Goal: Book appointment/travel/reservation

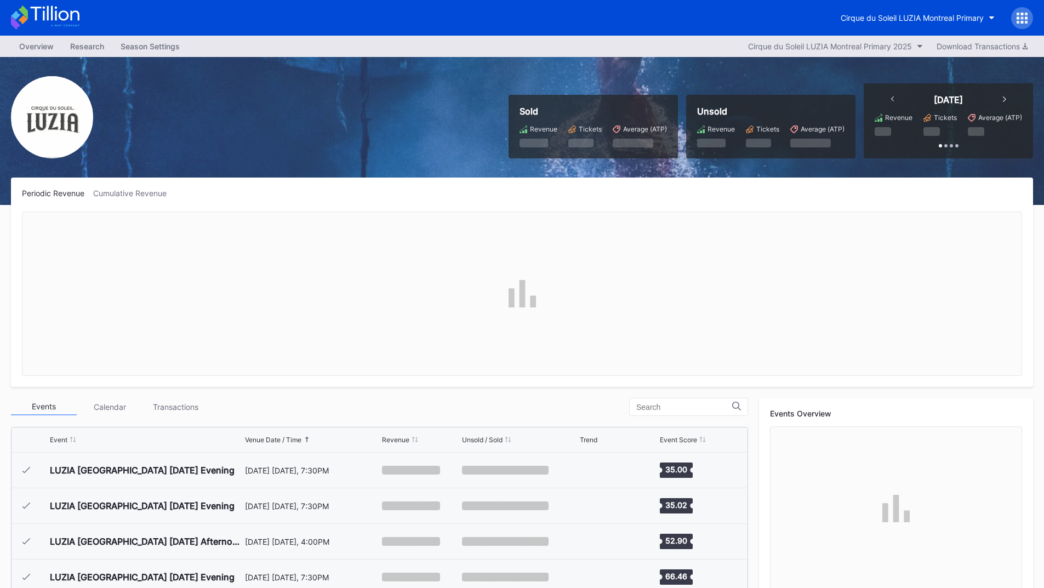
scroll to position [3952, 0]
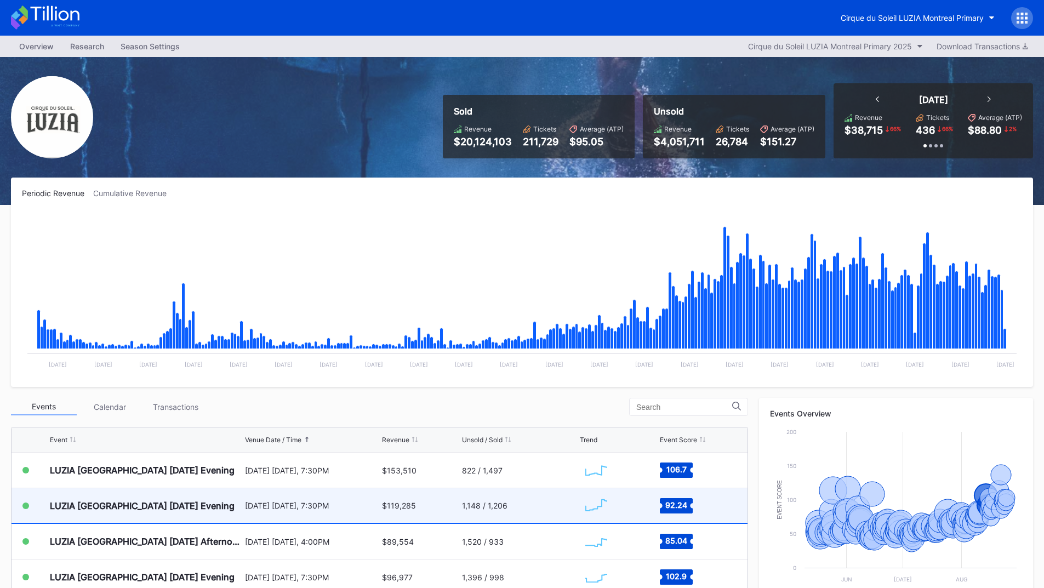
click at [296, 503] on div "[DATE] [DATE], 7:30PM" at bounding box center [312, 505] width 135 height 9
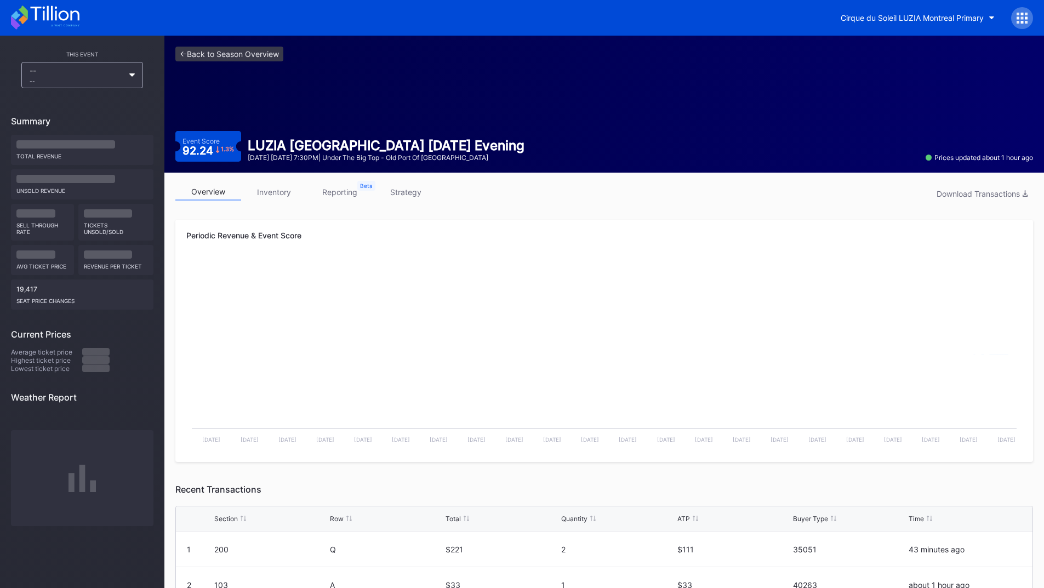
click at [279, 192] on link "inventory" at bounding box center [274, 192] width 66 height 17
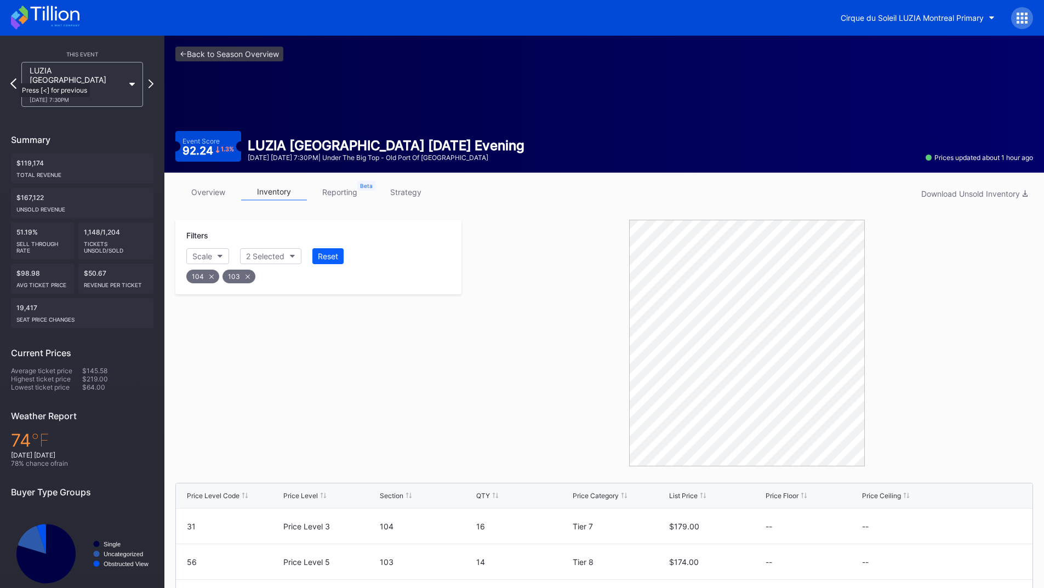
click at [14, 78] on icon at bounding box center [13, 83] width 6 height 10
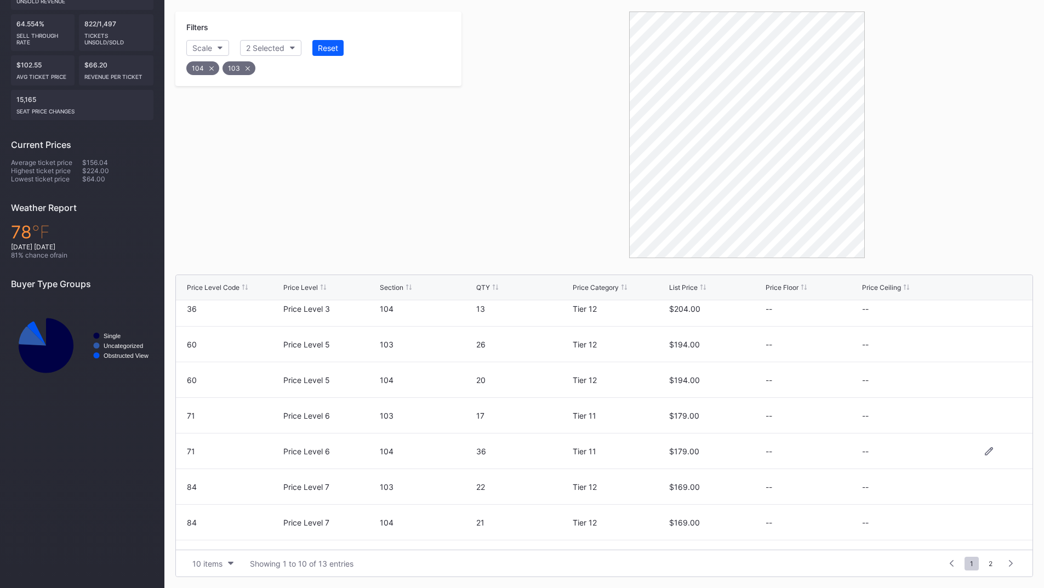
scroll to position [107, 0]
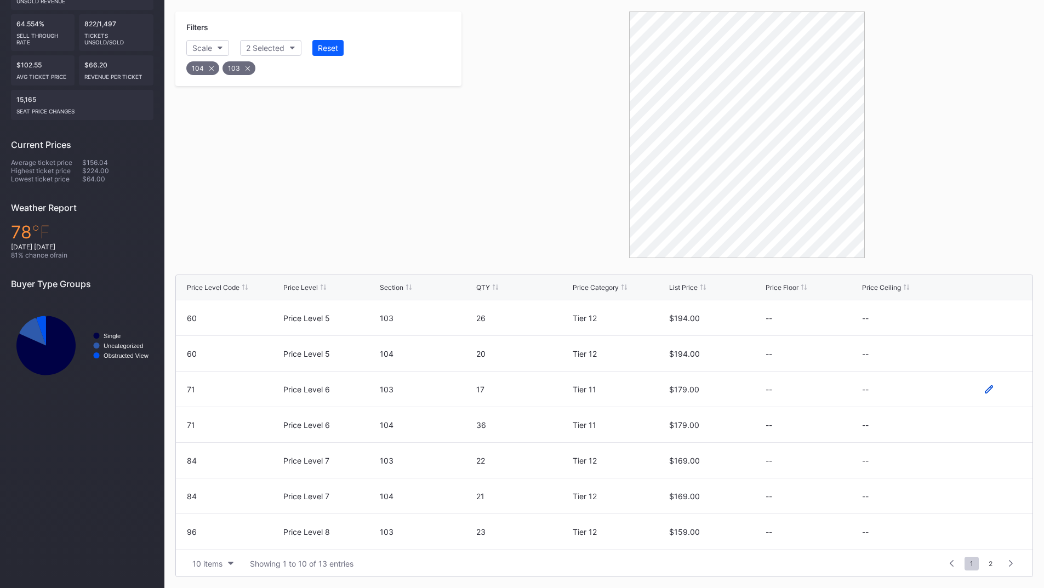
click at [984, 392] on icon at bounding box center [988, 389] width 8 height 8
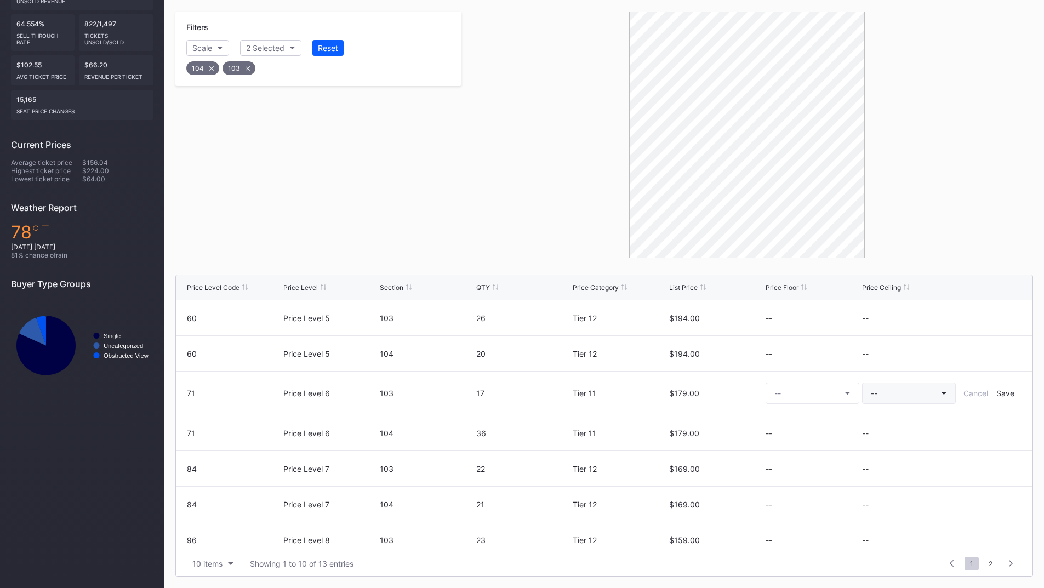
click at [895, 403] on button "--" at bounding box center [909, 392] width 94 height 21
click at [896, 362] on div "Tier 8 ($164.00)" at bounding box center [919, 368] width 128 height 20
click at [996, 394] on div "Save" at bounding box center [1005, 392] width 18 height 9
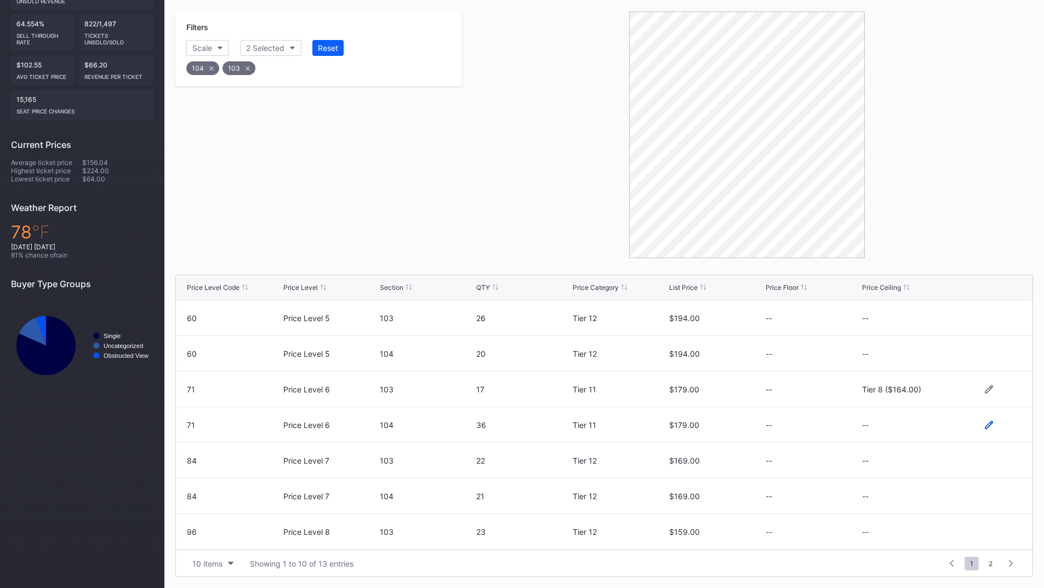
click at [984, 426] on icon at bounding box center [988, 425] width 8 height 8
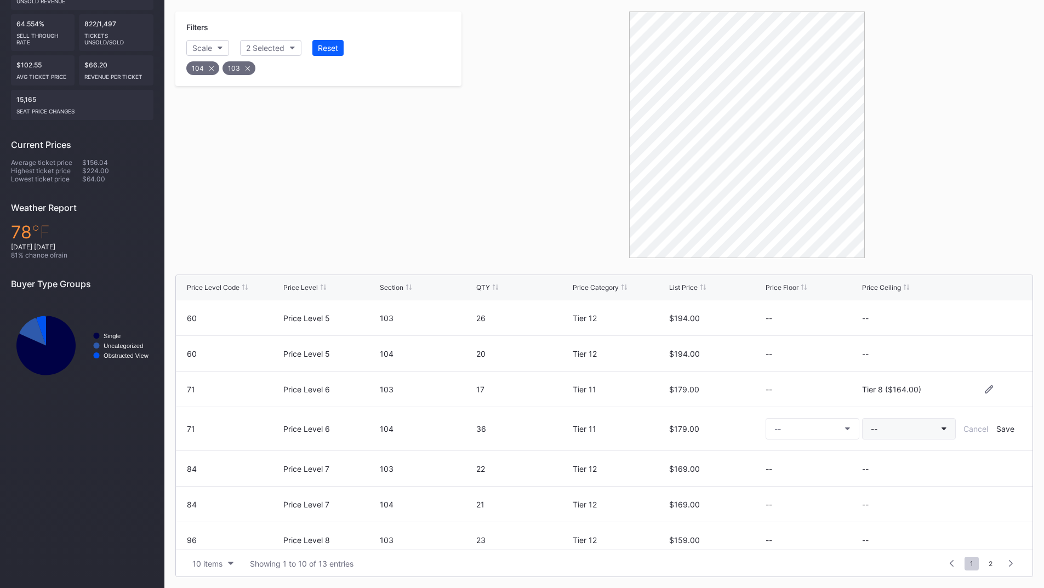
click at [883, 437] on button "--" at bounding box center [909, 428] width 94 height 21
drag, startPoint x: 900, startPoint y: 399, endPoint x: 907, endPoint y: 405, distance: 9.0
click at [899, 400] on div "Tier 8 ($164.00)" at bounding box center [892, 403] width 59 height 9
click at [1001, 430] on div "Save" at bounding box center [1005, 428] width 18 height 9
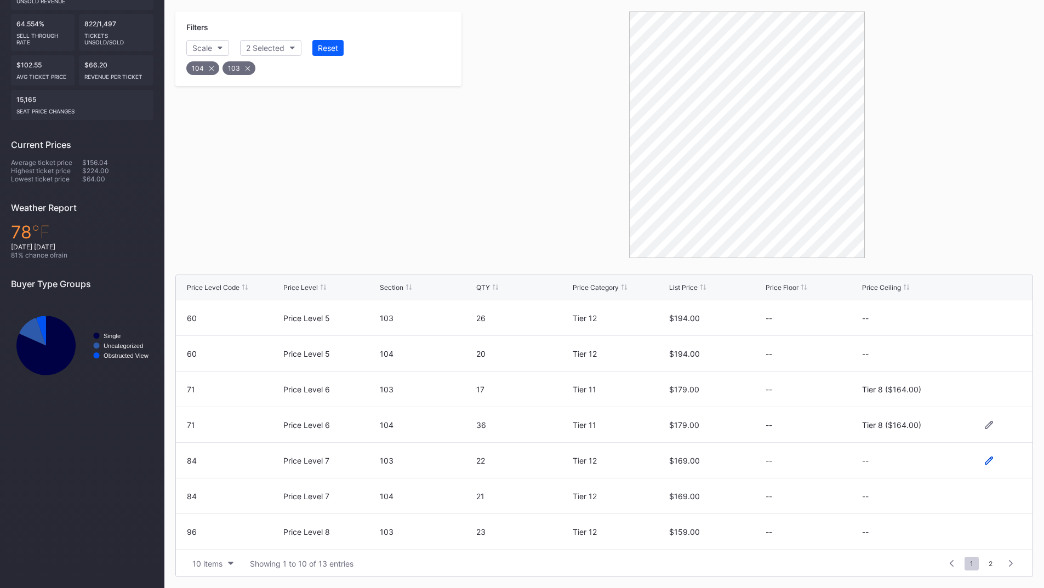
click at [984, 462] on icon at bounding box center [988, 460] width 8 height 8
click at [874, 467] on button "--" at bounding box center [909, 464] width 94 height 21
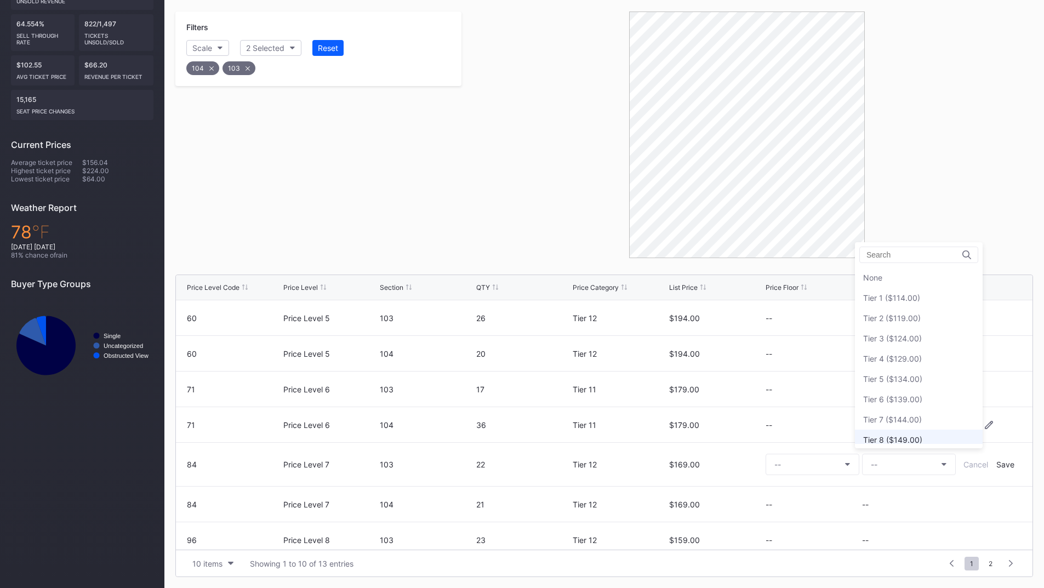
click at [901, 438] on div "Tier 8 ($149.00)" at bounding box center [892, 439] width 59 height 9
drag, startPoint x: 1000, startPoint y: 463, endPoint x: 955, endPoint y: 473, distance: 45.3
click at [1000, 464] on div "Save" at bounding box center [1005, 464] width 18 height 9
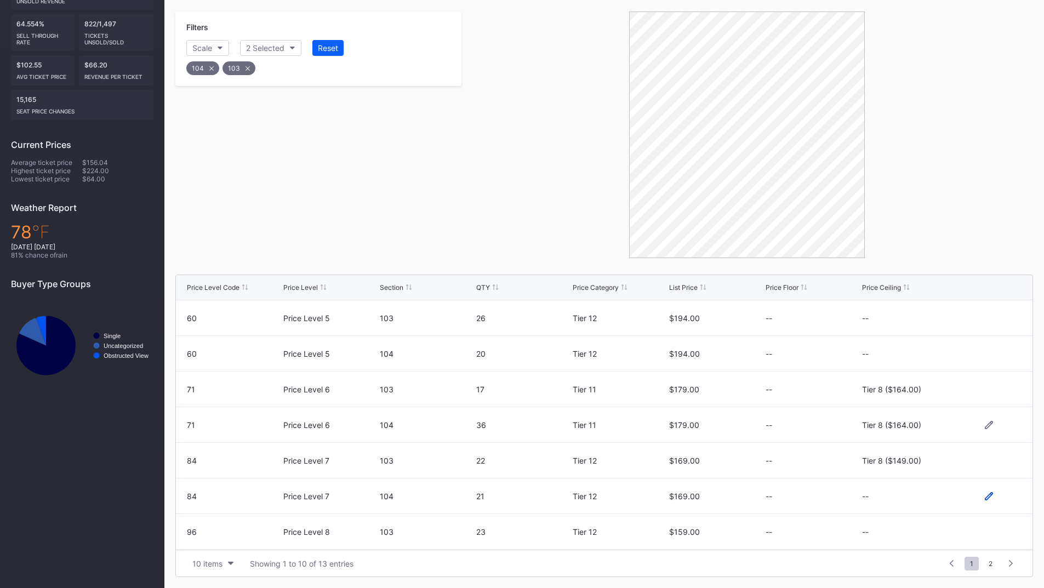
click at [984, 496] on icon at bounding box center [988, 496] width 8 height 8
click at [895, 498] on button "--" at bounding box center [909, 499] width 94 height 21
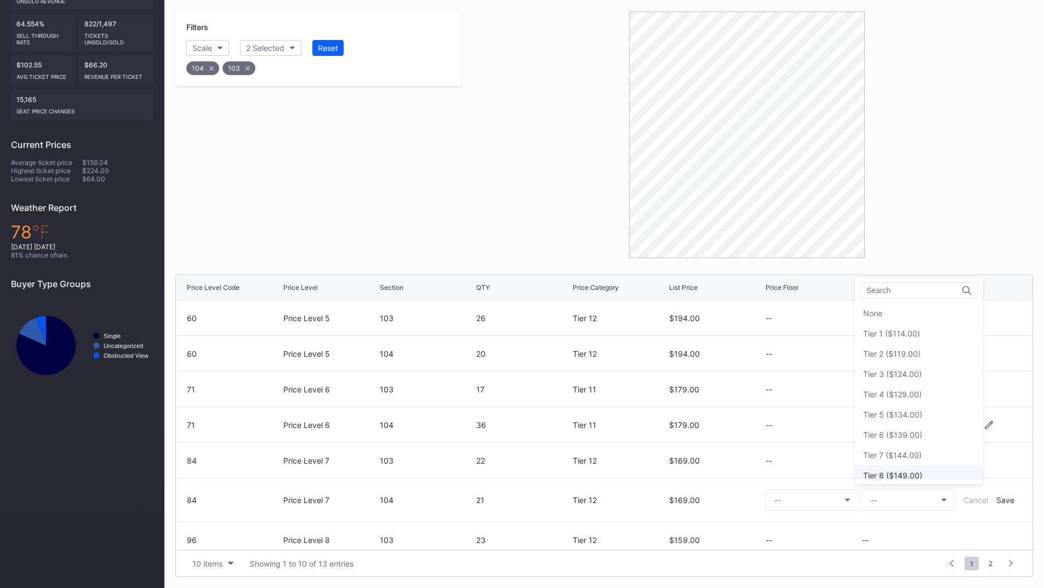
click at [898, 475] on div "Tier 8 ($149.00)" at bounding box center [892, 475] width 59 height 9
click at [996, 498] on div "Save" at bounding box center [1005, 499] width 18 height 9
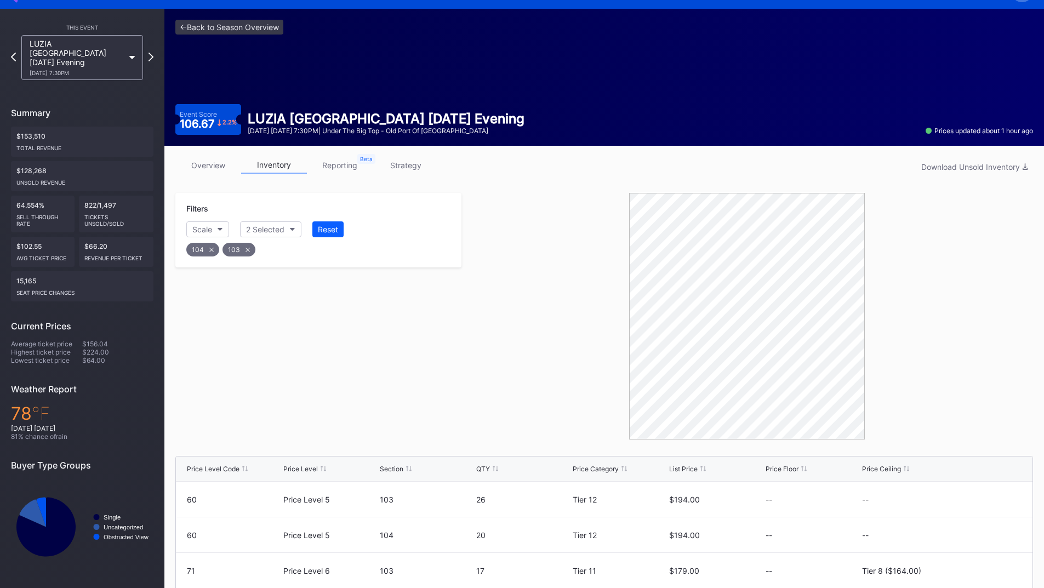
scroll to position [0, 0]
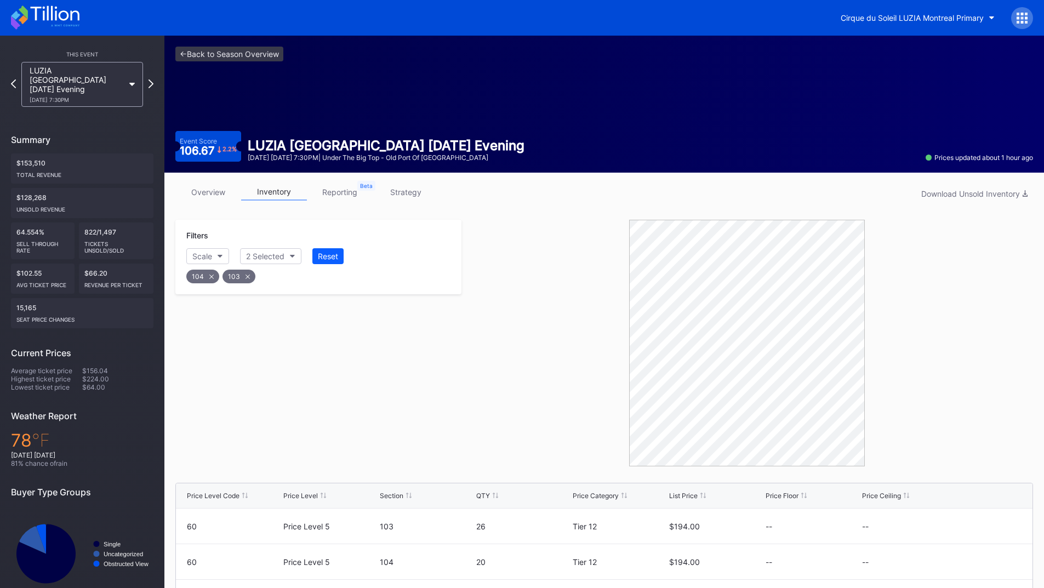
click at [139, 78] on div "LUZIA [GEOGRAPHIC_DATA] [DATE] Evening [DATE] 7:30PM" at bounding box center [82, 84] width 122 height 45
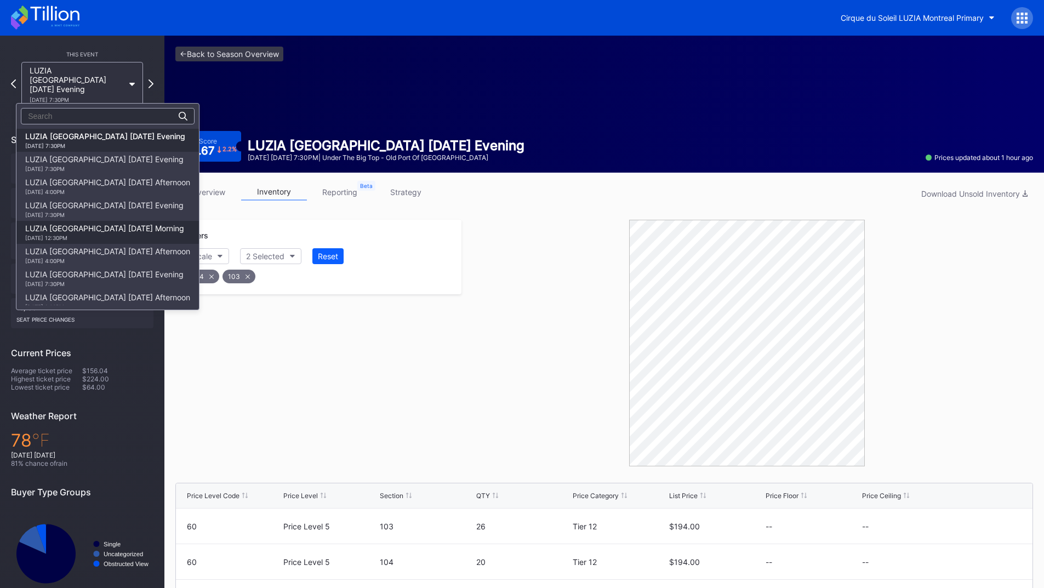
scroll to position [2663, 0]
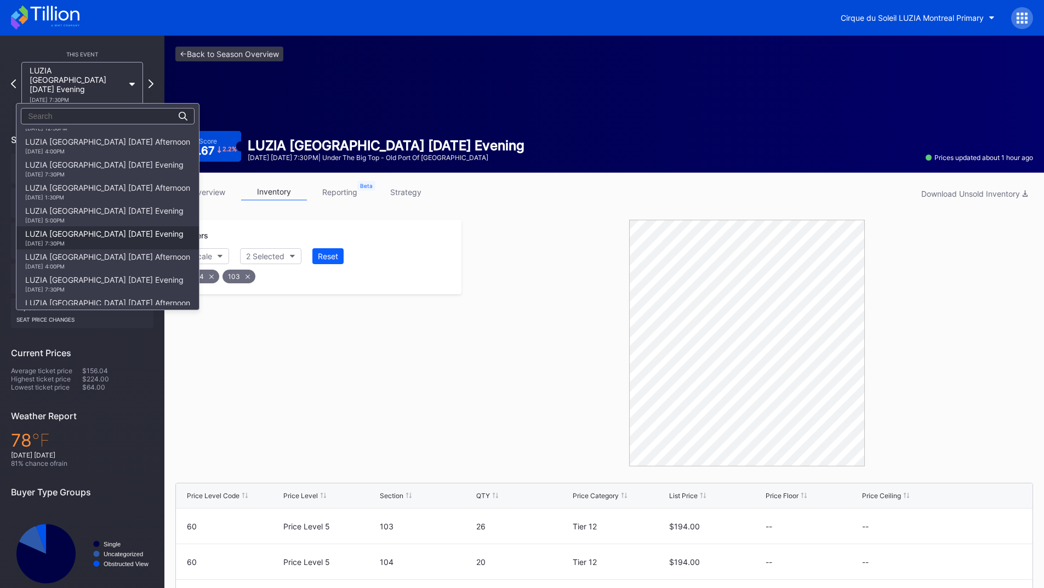
click at [122, 234] on div "LUZIA [GEOGRAPHIC_DATA] [DATE] Evening [DATE] 7:30PM" at bounding box center [104, 238] width 158 height 18
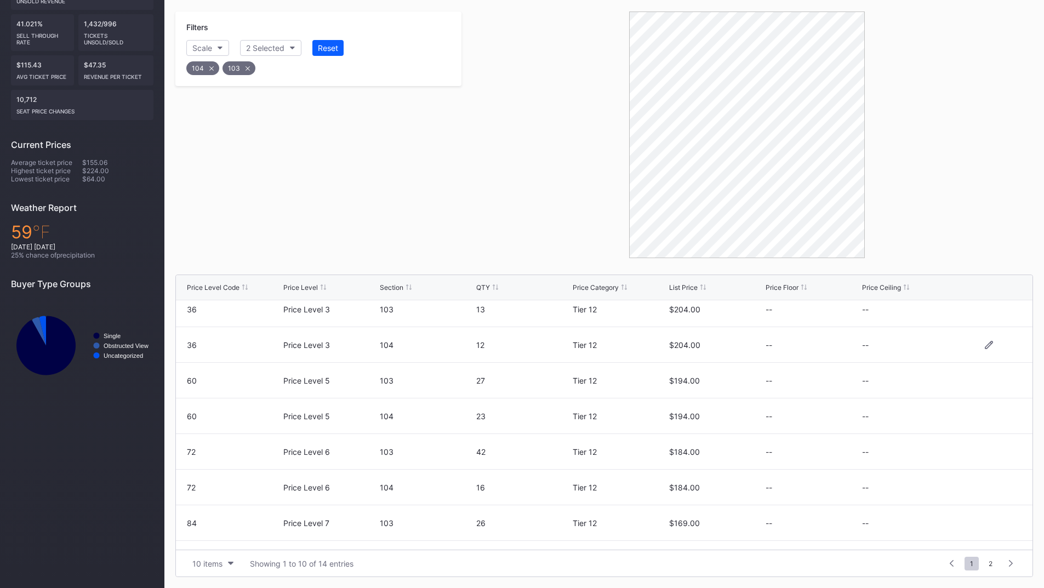
scroll to position [107, 0]
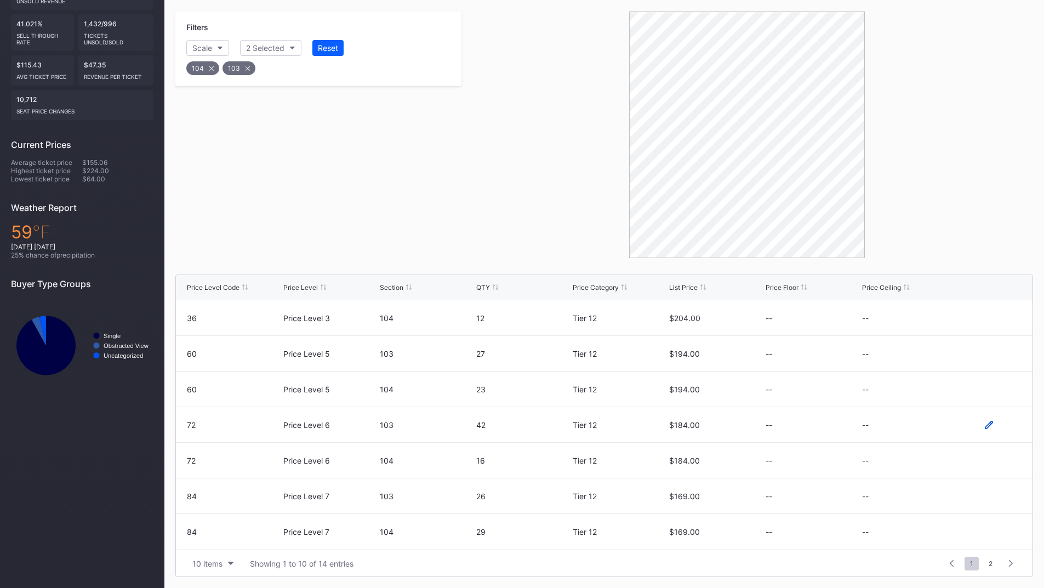
click at [984, 425] on icon at bounding box center [988, 425] width 8 height 8
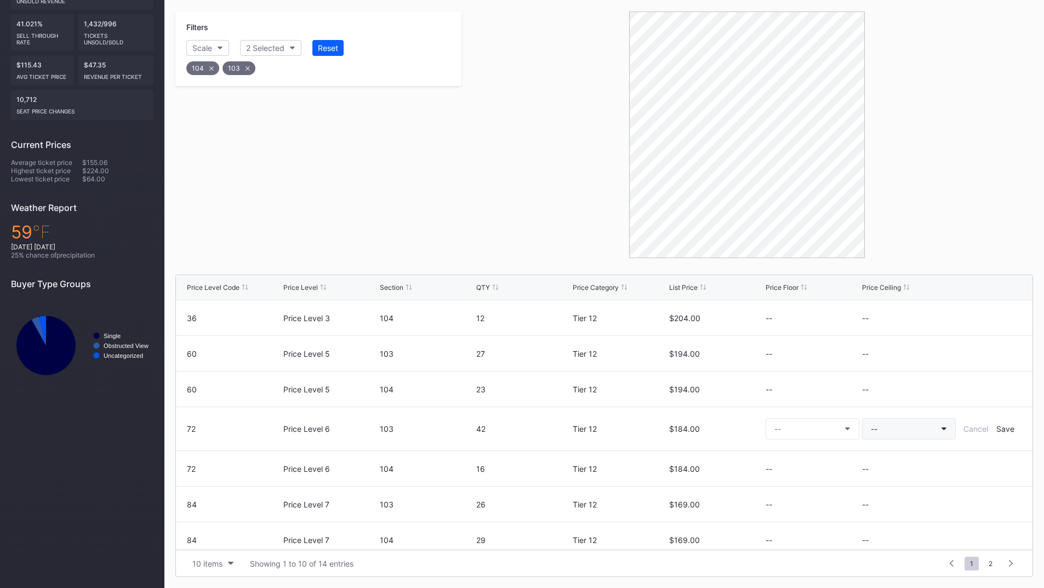
click at [870, 432] on div "--" at bounding box center [873, 428] width 7 height 9
click at [906, 394] on div "Tier 8 ($164.00)" at bounding box center [919, 404] width 128 height 20
click at [996, 429] on div "Save" at bounding box center [1005, 428] width 18 height 9
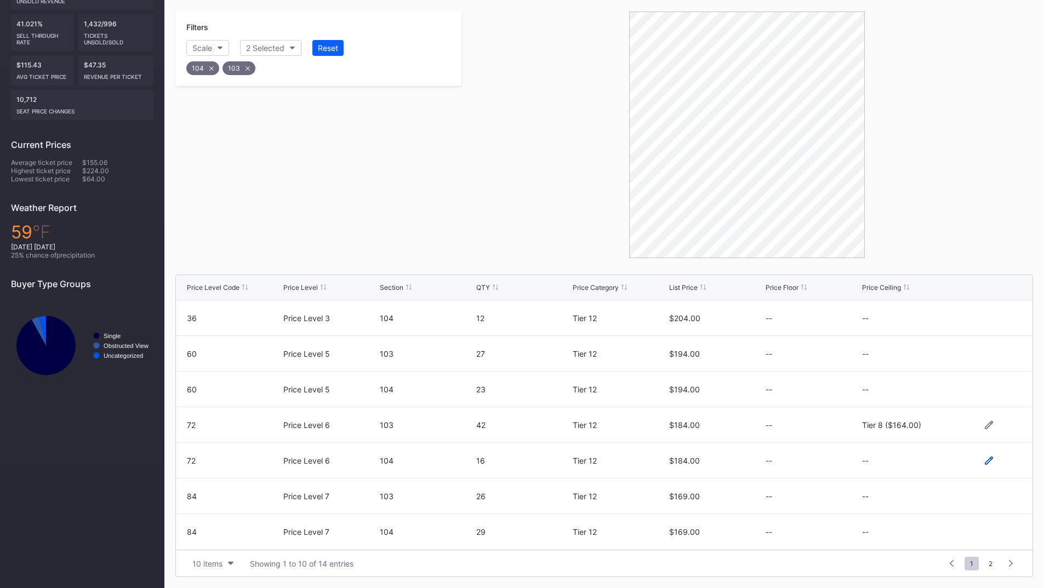
click at [984, 459] on icon at bounding box center [988, 460] width 8 height 8
click at [889, 465] on button "--" at bounding box center [909, 464] width 94 height 21
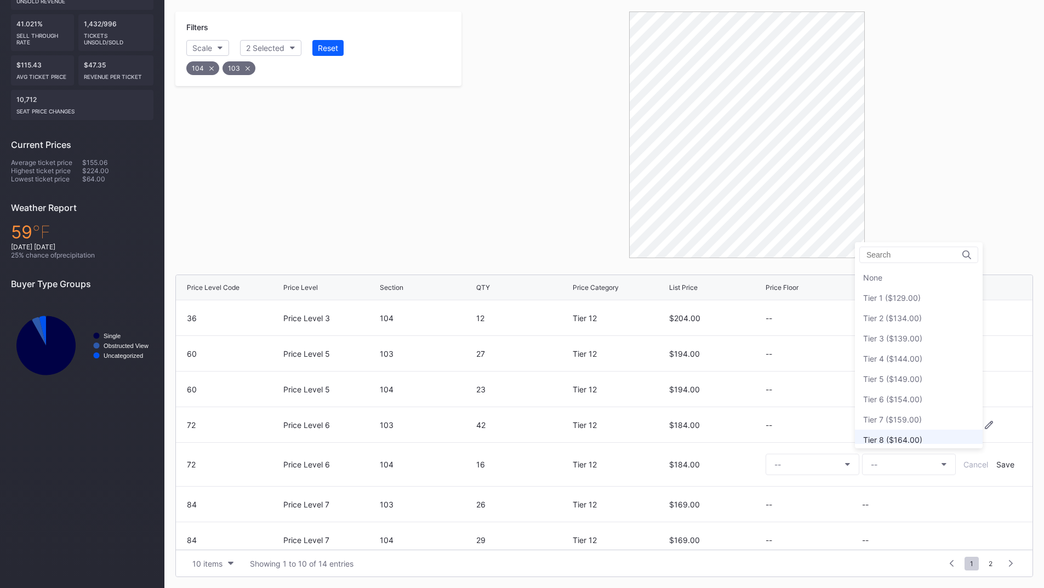
click at [892, 438] on div "Tier 8 ($164.00)" at bounding box center [892, 439] width 59 height 9
click at [996, 463] on div "Save" at bounding box center [1005, 464] width 18 height 9
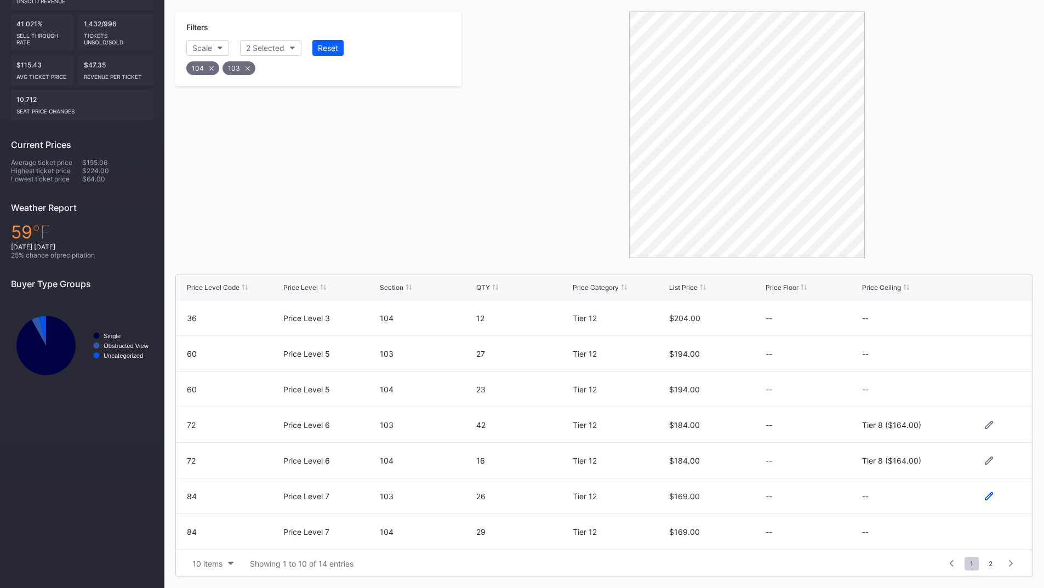
click at [984, 493] on icon at bounding box center [988, 496] width 8 height 8
click at [905, 499] on button "--" at bounding box center [909, 499] width 94 height 21
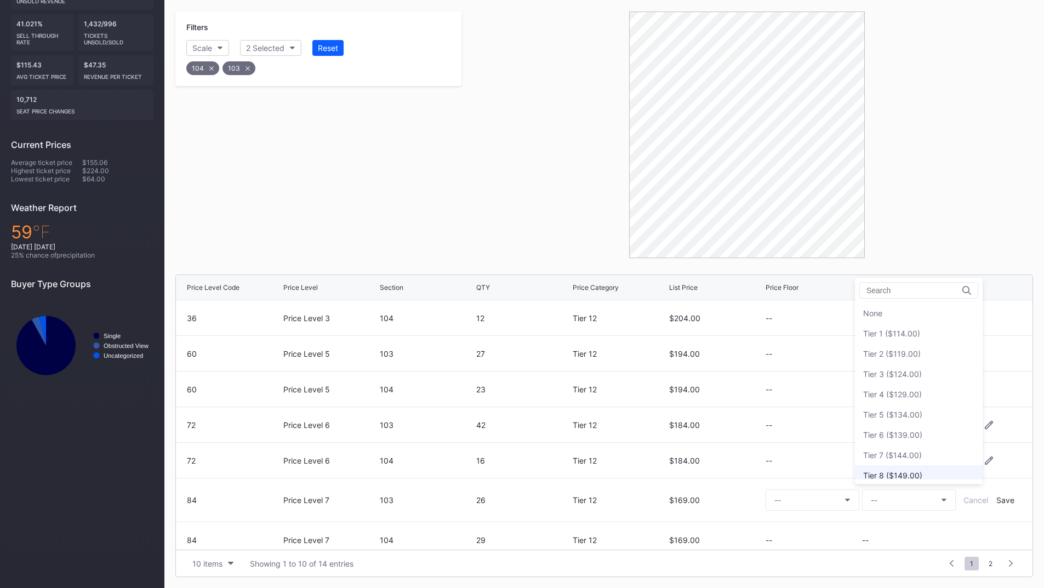
click at [904, 471] on div "Tier 8 ($149.00)" at bounding box center [892, 475] width 59 height 9
click at [1000, 503] on div "Save" at bounding box center [1005, 499] width 18 height 9
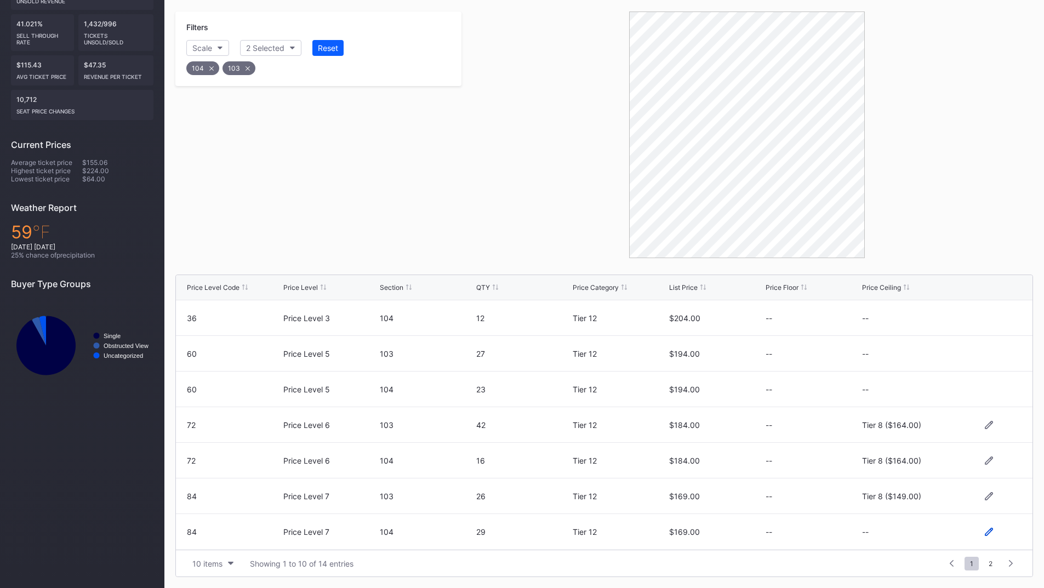
click at [984, 530] on icon at bounding box center [988, 532] width 8 height 8
drag, startPoint x: 901, startPoint y: 532, endPoint x: 894, endPoint y: 531, distance: 7.1
click at [901, 531] on button "--" at bounding box center [909, 535] width 94 height 21
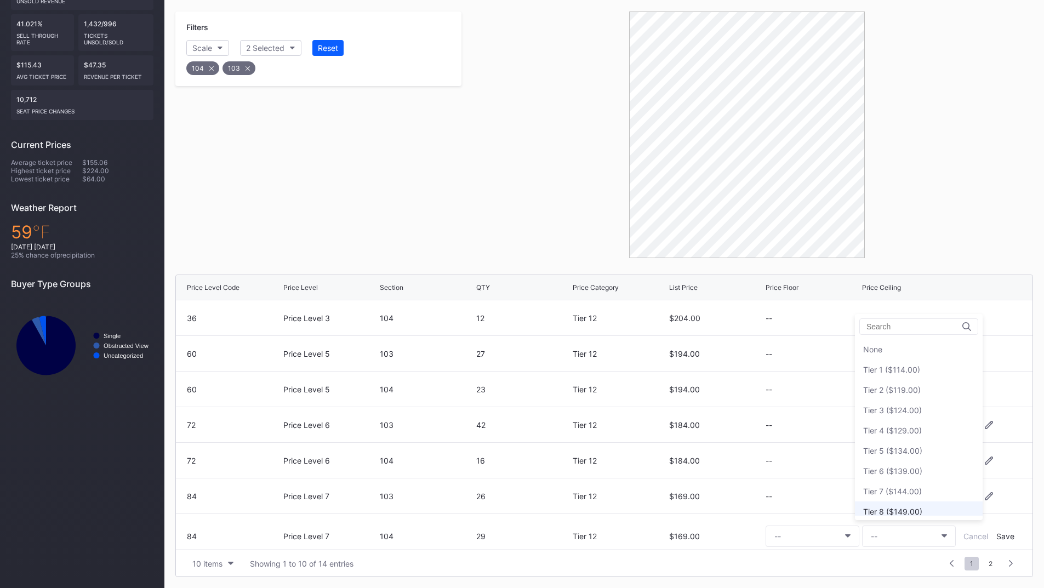
click at [903, 512] on div "Tier 8 ($149.00)" at bounding box center [892, 511] width 59 height 9
click at [996, 537] on div "Save" at bounding box center [1005, 535] width 18 height 9
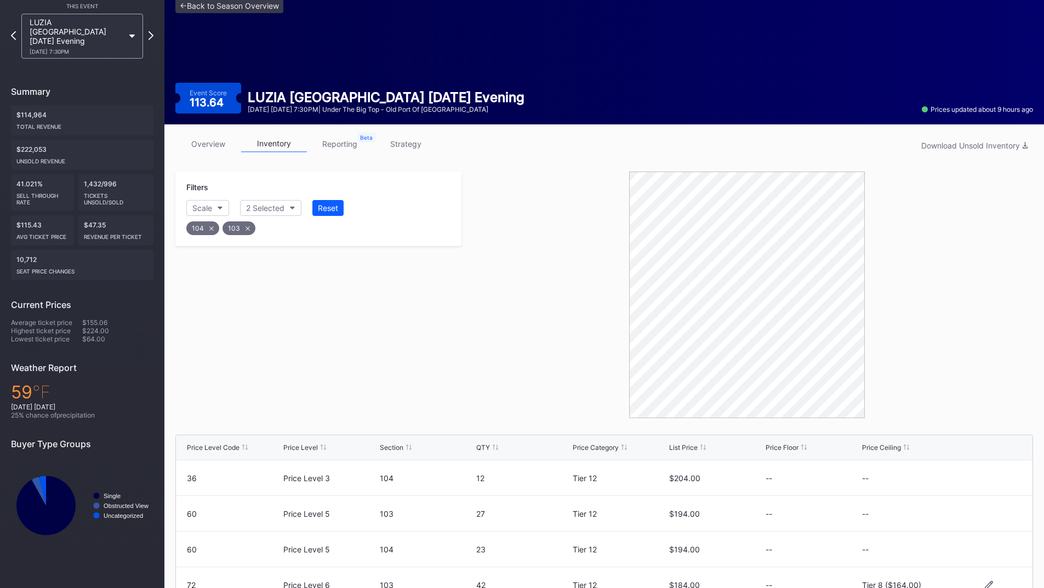
scroll to position [0, 0]
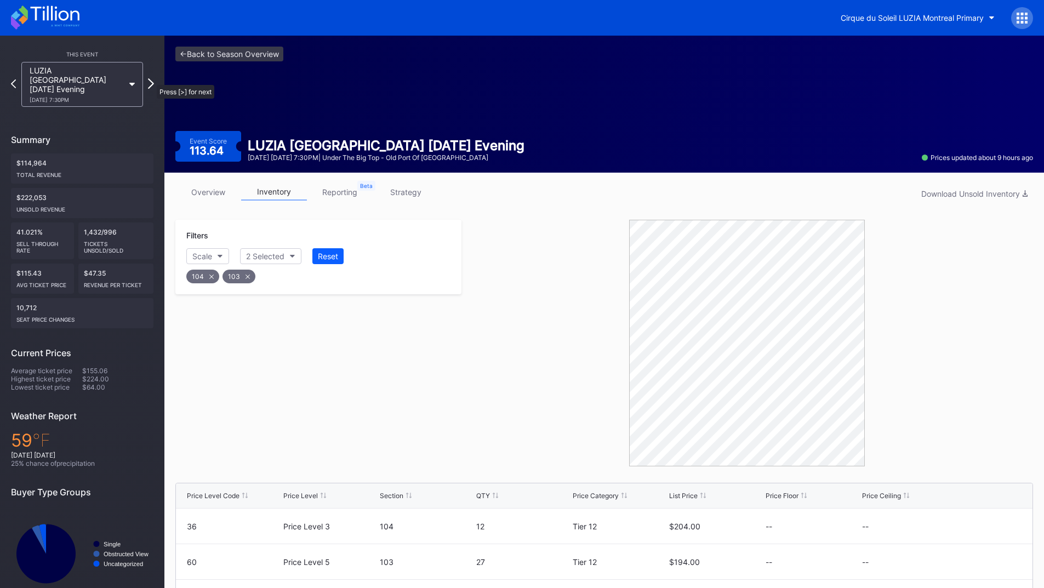
click at [151, 79] on icon at bounding box center [151, 83] width 6 height 10
click at [15, 78] on icon at bounding box center [13, 83] width 6 height 10
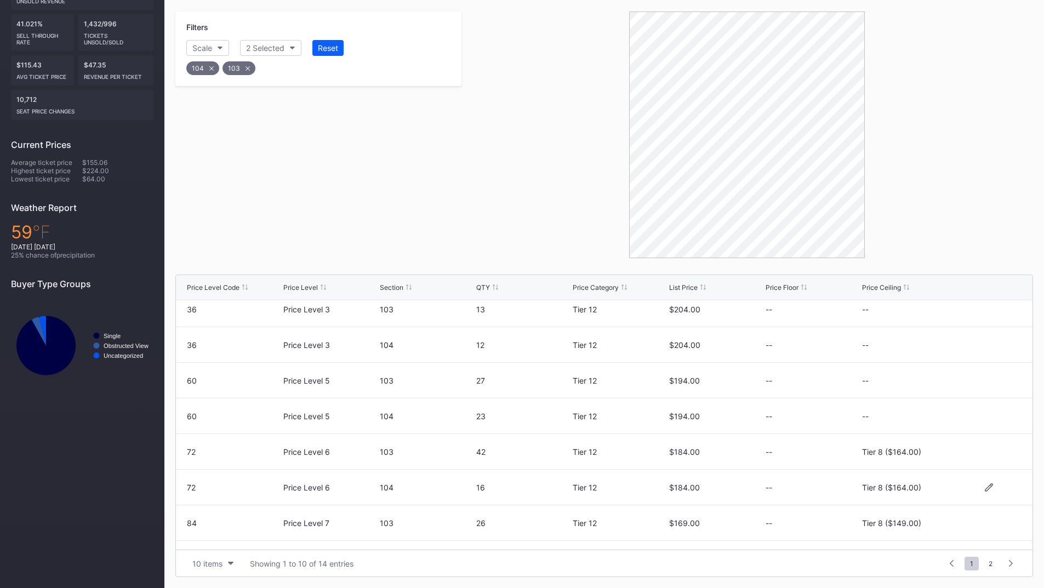
scroll to position [107, 0]
